Goal: Check status: Check status

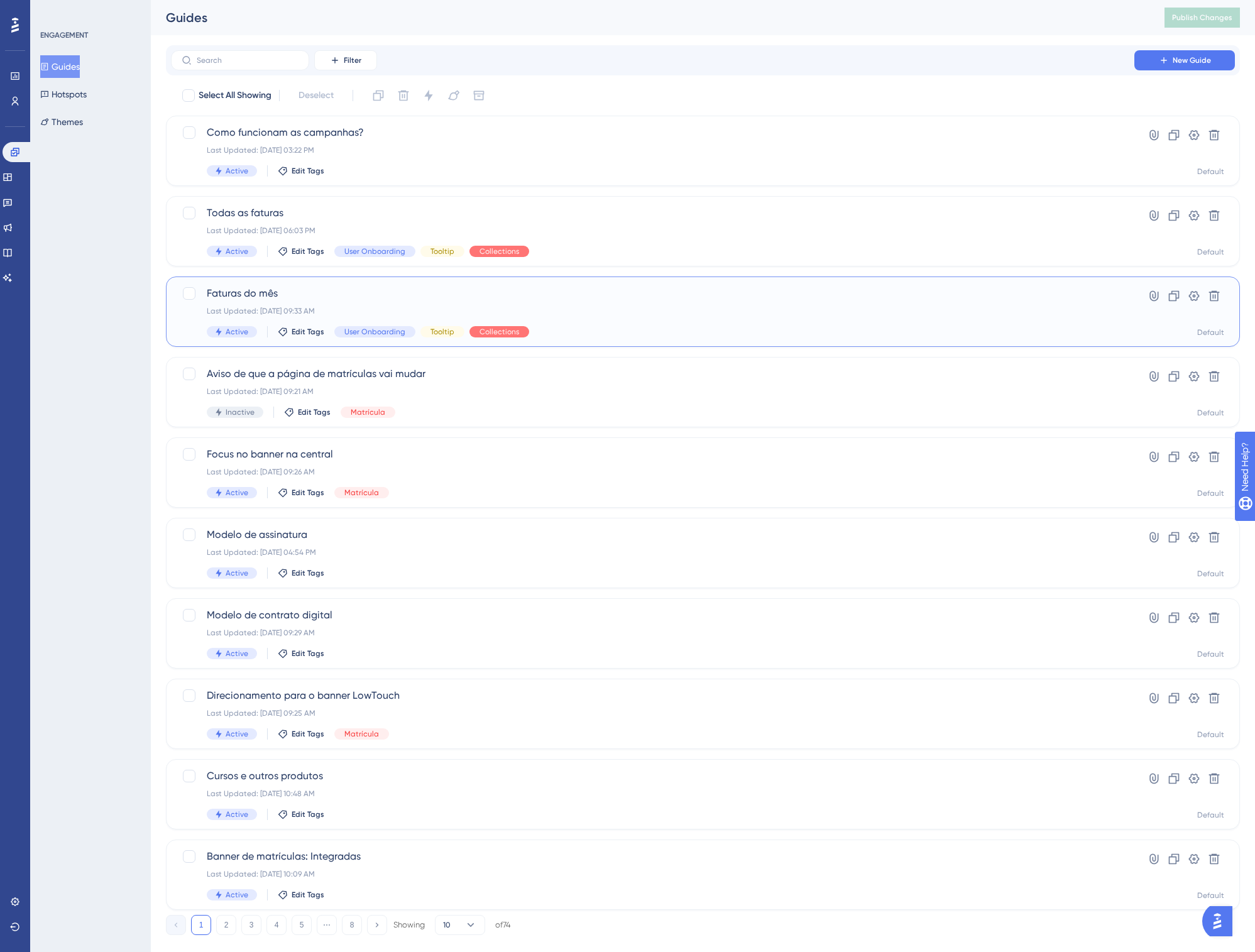
click at [297, 298] on span "Faturas do mês" at bounding box center [653, 293] width 892 height 15
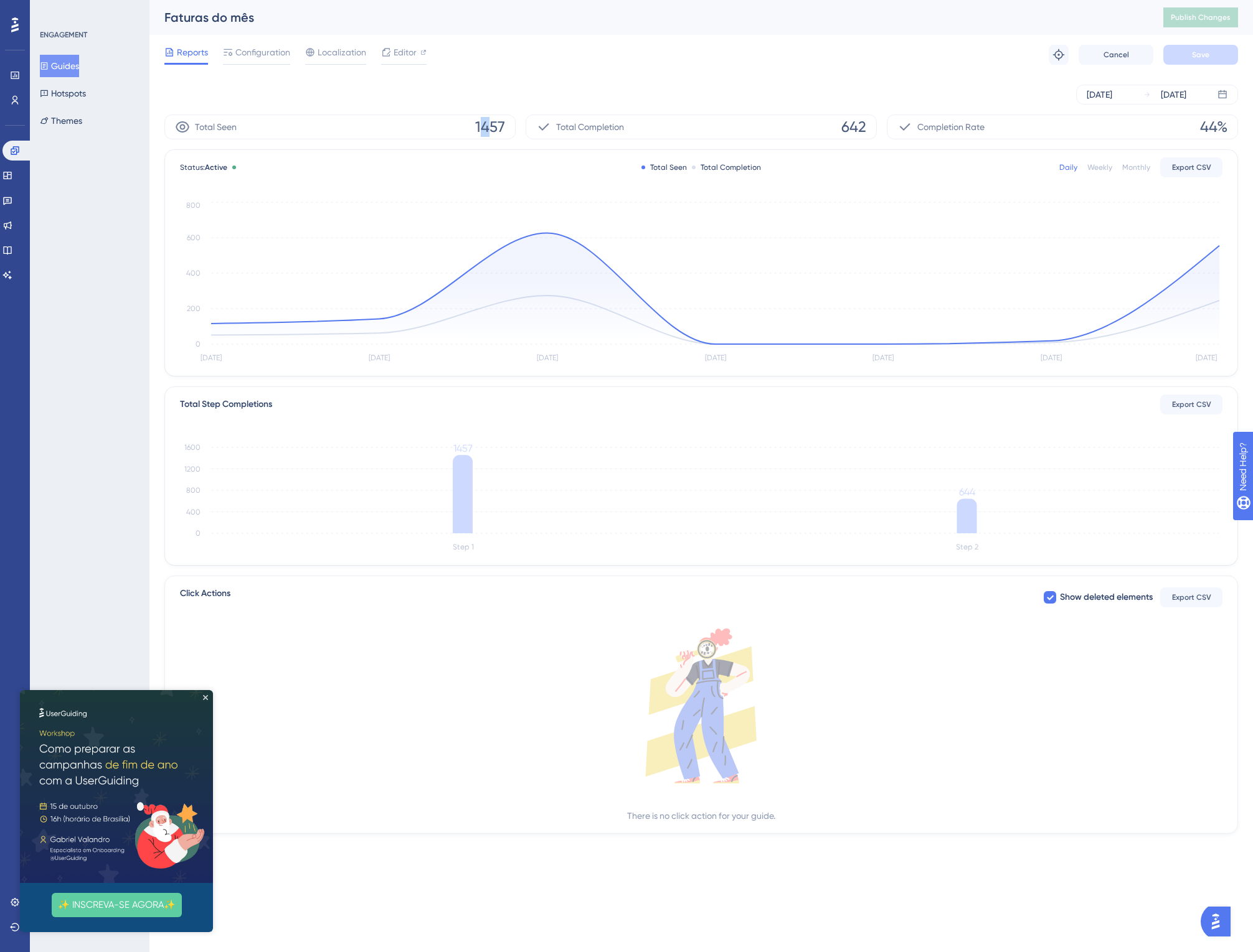
drag, startPoint x: 480, startPoint y: 131, endPoint x: 487, endPoint y: 129, distance: 7.3
click at [487, 129] on span "1457" at bounding box center [490, 127] width 30 height 20
drag, startPoint x: 684, startPoint y: 121, endPoint x: 787, endPoint y: 119, distance: 103.0
click at [764, 119] on div "Total Completion 642" at bounding box center [701, 127] width 351 height 25
drag, startPoint x: 849, startPoint y: 121, endPoint x: 878, endPoint y: 117, distance: 29.3
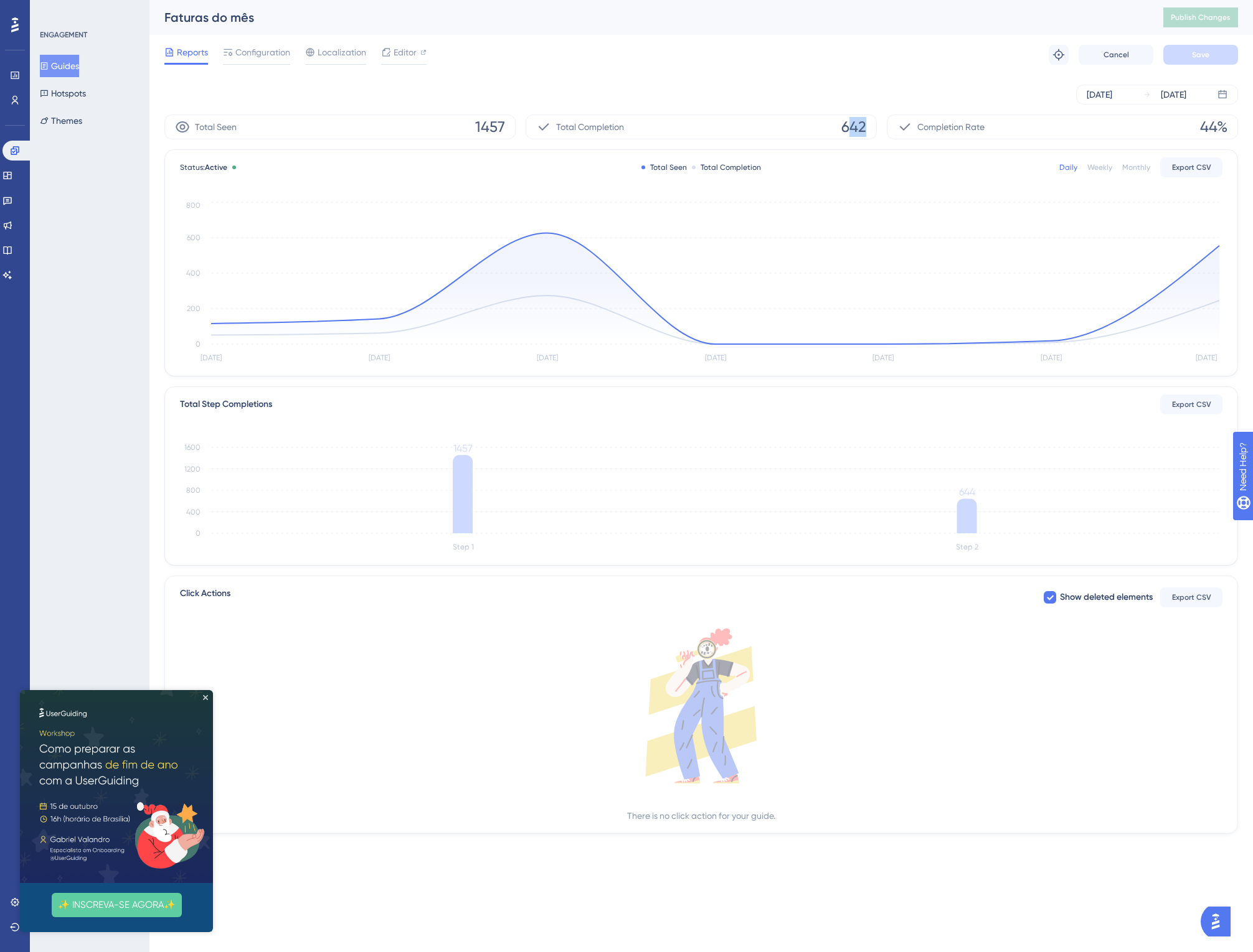
click at [878, 117] on div "Total Seen 1457 Total Completion 642 Completion Rate 44%" at bounding box center [701, 127] width 1073 height 25
click at [74, 65] on button "Guides" at bounding box center [59, 66] width 40 height 22
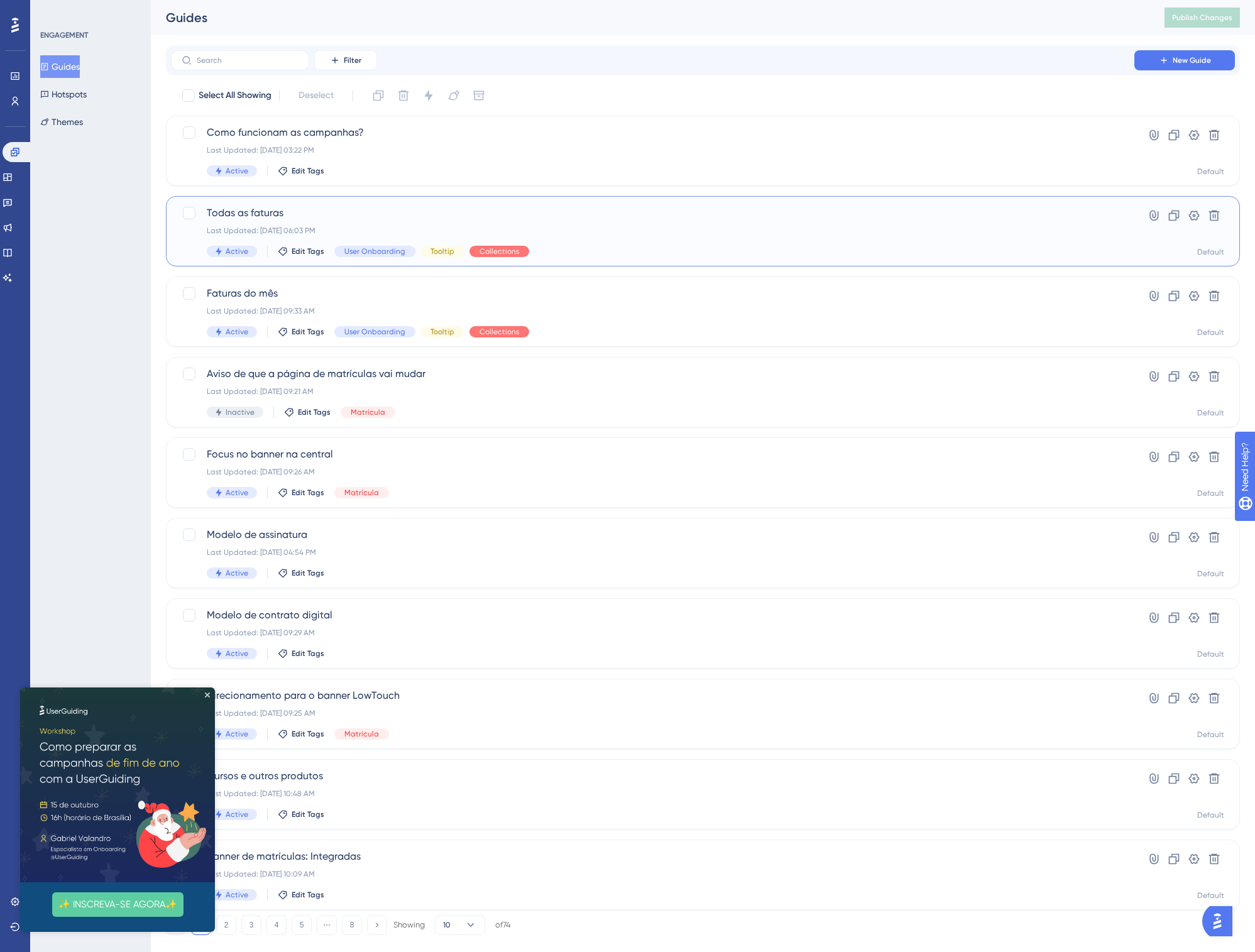
click at [282, 206] on span "Todas as faturas" at bounding box center [653, 213] width 892 height 15
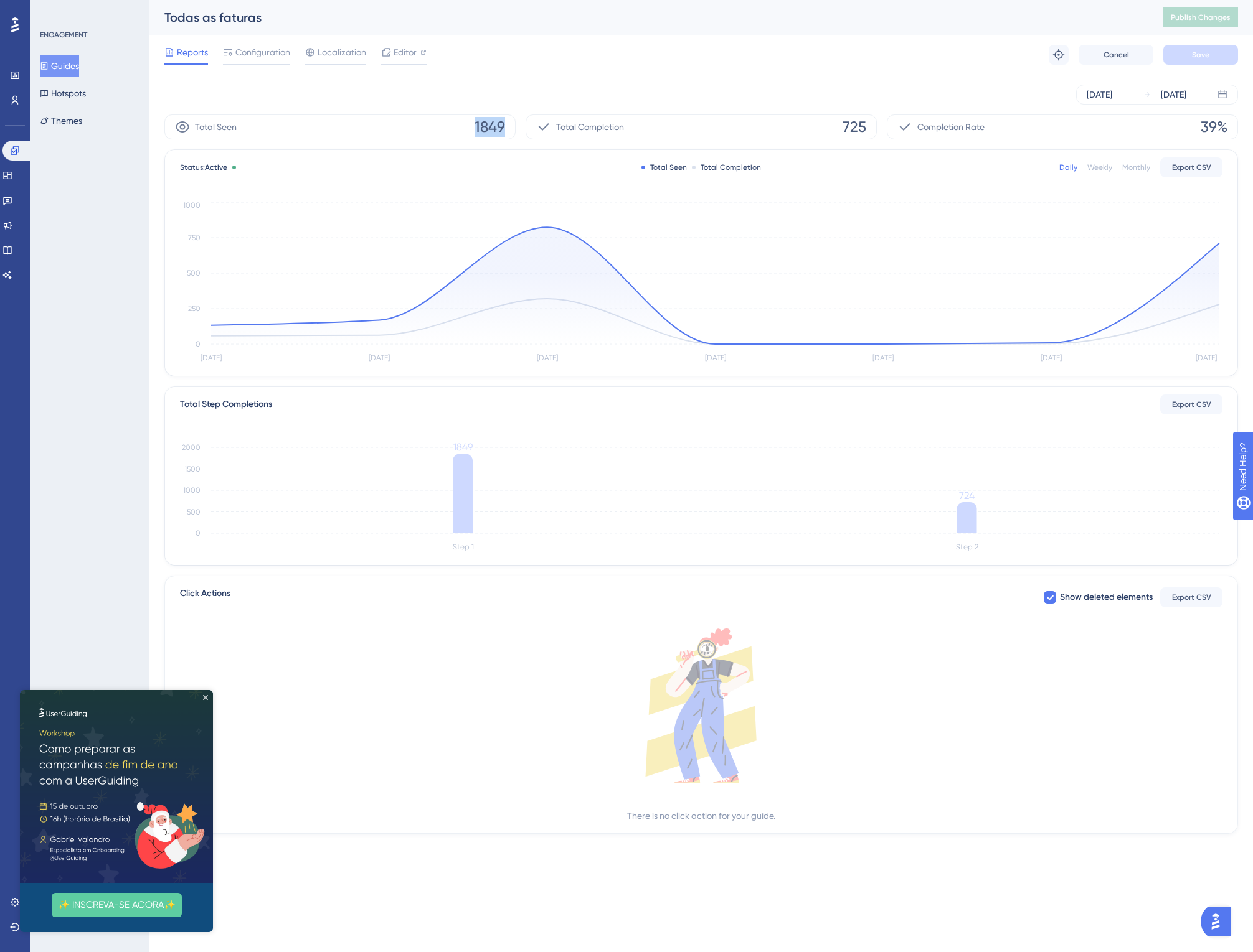
drag, startPoint x: 472, startPoint y: 129, endPoint x: 521, endPoint y: 130, distance: 49.0
click at [522, 130] on div "Total Seen 1849 Total Completion 725 Completion Rate 39%" at bounding box center [701, 127] width 1073 height 25
drag, startPoint x: 467, startPoint y: 129, endPoint x: 480, endPoint y: 127, distance: 13.2
click at [467, 129] on div "Total Seen 1849" at bounding box center [339, 127] width 351 height 25
drag, startPoint x: 485, startPoint y: 125, endPoint x: 512, endPoint y: 125, distance: 27.0
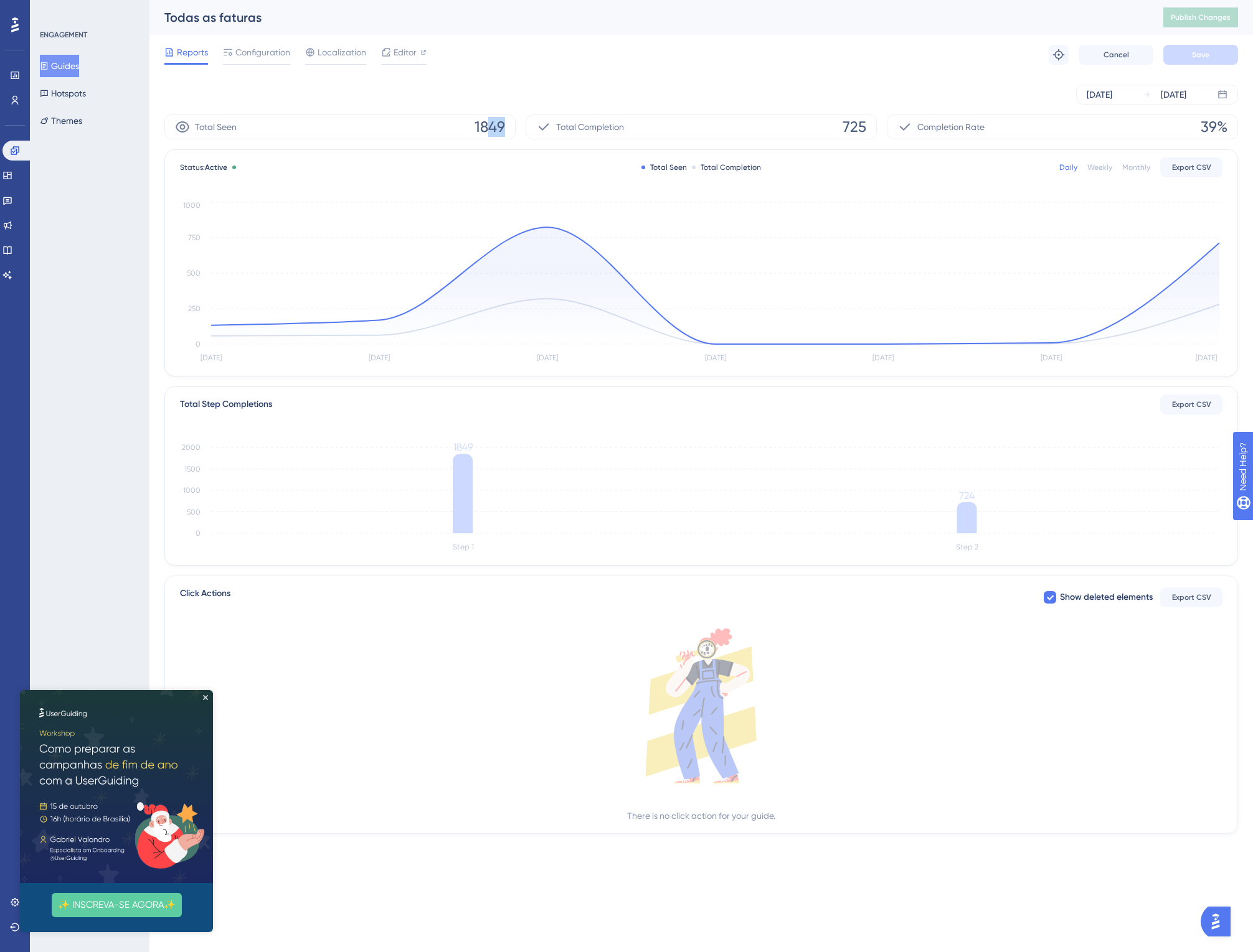
click at [512, 125] on div "Total Seen 1849" at bounding box center [339, 127] width 351 height 25
drag, startPoint x: 847, startPoint y: 122, endPoint x: 895, endPoint y: 125, distance: 48.1
click at [895, 125] on div "Total Seen 1849 Total Completion 725 Completion Rate 39%" at bounding box center [701, 127] width 1073 height 25
drag, startPoint x: 840, startPoint y: 124, endPoint x: 890, endPoint y: 125, distance: 50.0
click at [890, 125] on div "Total Seen 1849 Total Completion 725 Completion Rate 39%" at bounding box center [701, 127] width 1073 height 25
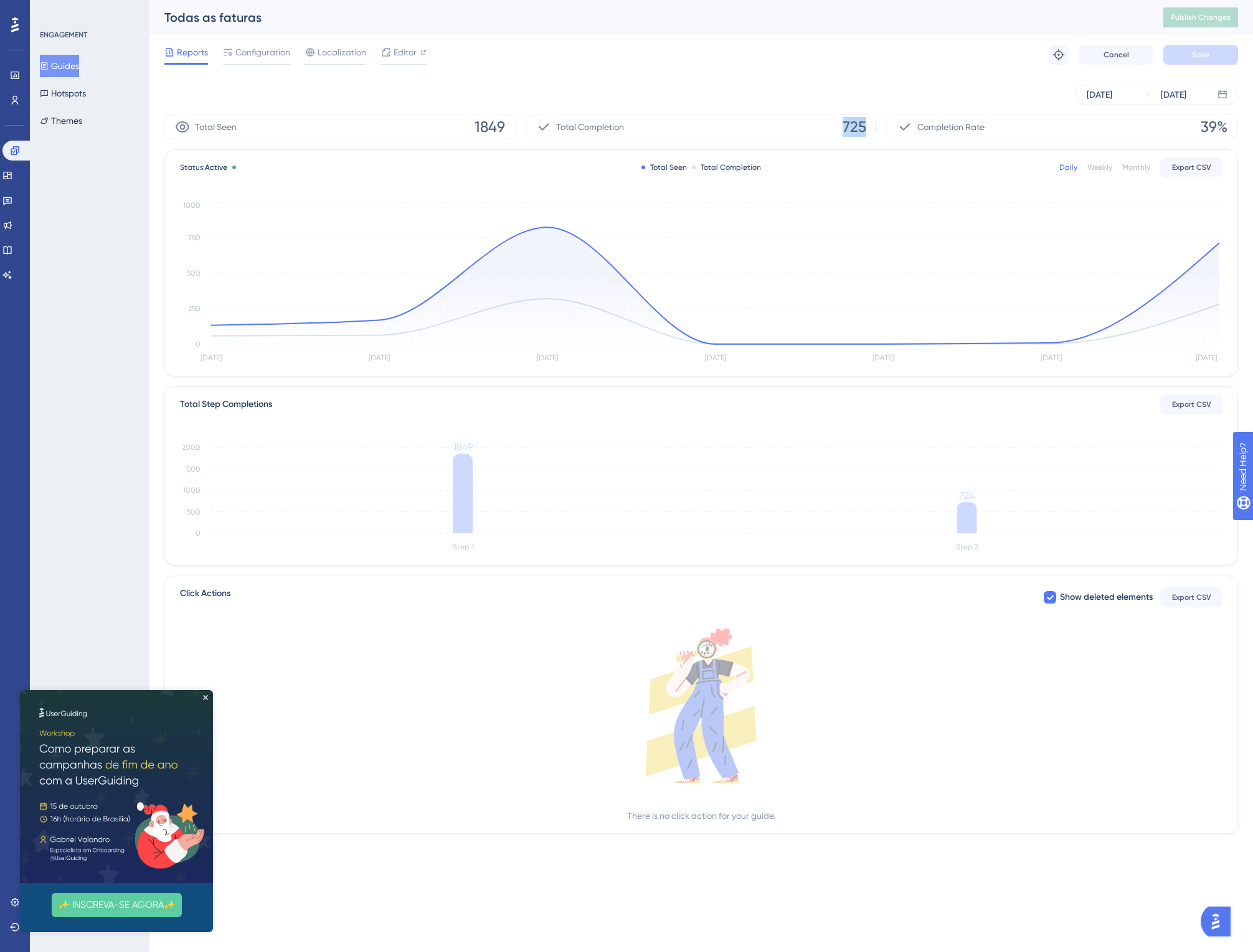
click at [847, 128] on span "725" at bounding box center [854, 127] width 24 height 20
click at [205, 695] on icon "Close Preview" at bounding box center [205, 697] width 5 height 5
